Goal: Task Accomplishment & Management: Manage account settings

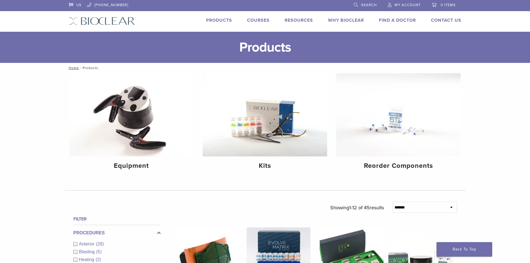
click at [402, 4] on span "My Account" at bounding box center [408, 5] width 26 height 4
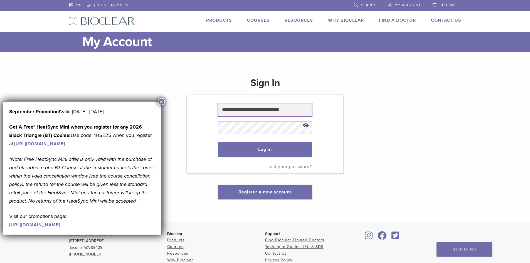
click at [298, 108] on input "**********" at bounding box center [265, 109] width 94 height 13
type input "**********"
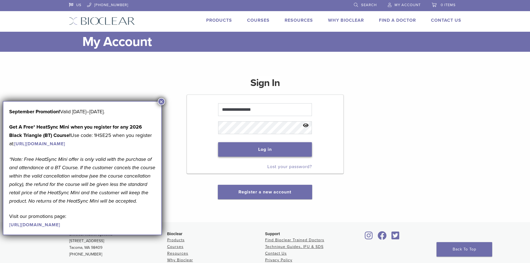
click at [280, 151] on button "Log in" at bounding box center [265, 149] width 94 height 14
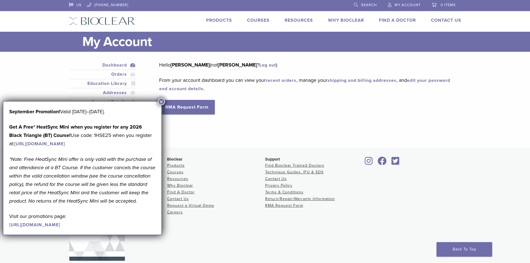
click at [41, 68] on main "My Account Close Dashboard Orders Education Library Addresses Account Details R…" at bounding box center [265, 90] width 530 height 116
click at [160, 100] on button "×" at bounding box center [161, 101] width 7 height 7
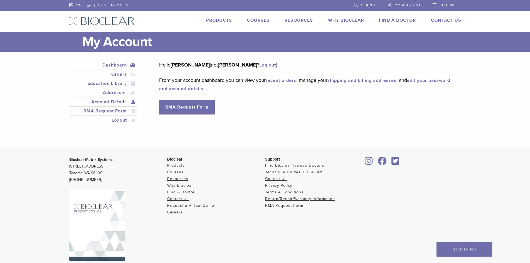
click at [119, 101] on link "Account Details" at bounding box center [103, 102] width 66 height 7
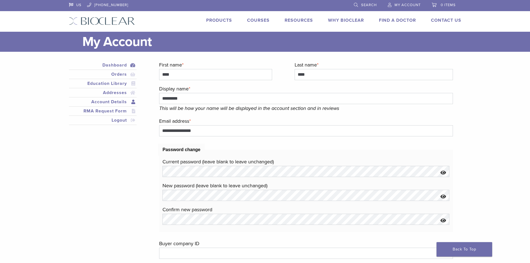
click at [120, 65] on link "Dashboard" at bounding box center [103, 65] width 66 height 7
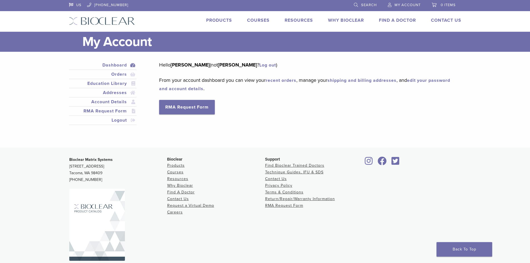
click at [216, 88] on link "edit your password and account details" at bounding box center [304, 85] width 291 height 14
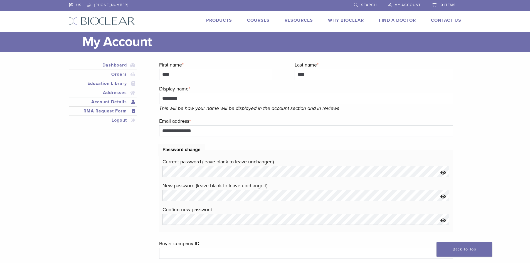
click at [132, 109] on link "RMA Request Form" at bounding box center [103, 111] width 66 height 7
click at [116, 113] on link "RMA Request Form" at bounding box center [103, 111] width 66 height 7
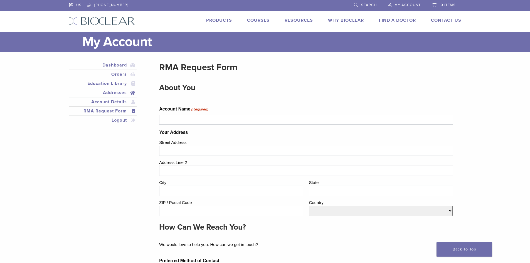
click at [111, 92] on link "Addresses" at bounding box center [103, 92] width 66 height 7
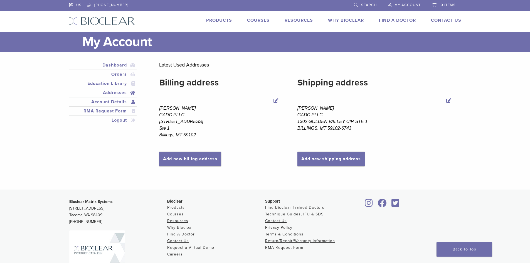
click at [109, 102] on link "Account Details" at bounding box center [103, 102] width 66 height 7
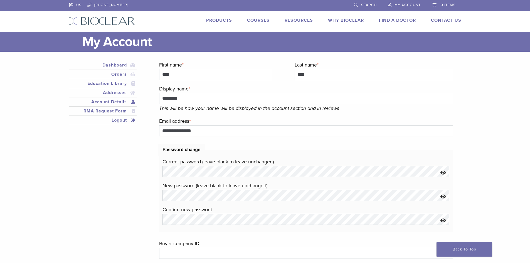
click at [119, 121] on link "Logout" at bounding box center [103, 120] width 66 height 7
